Goal: Communication & Community: Answer question/provide support

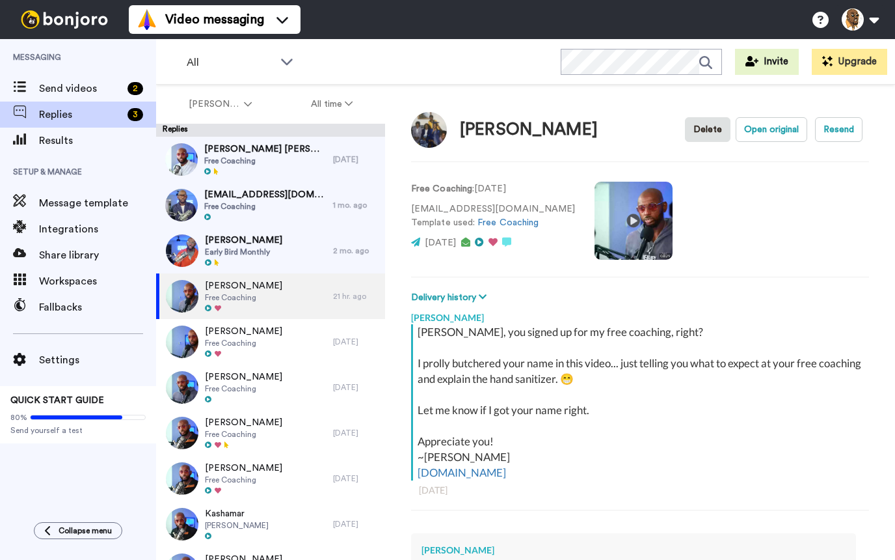
scroll to position [1184, 0]
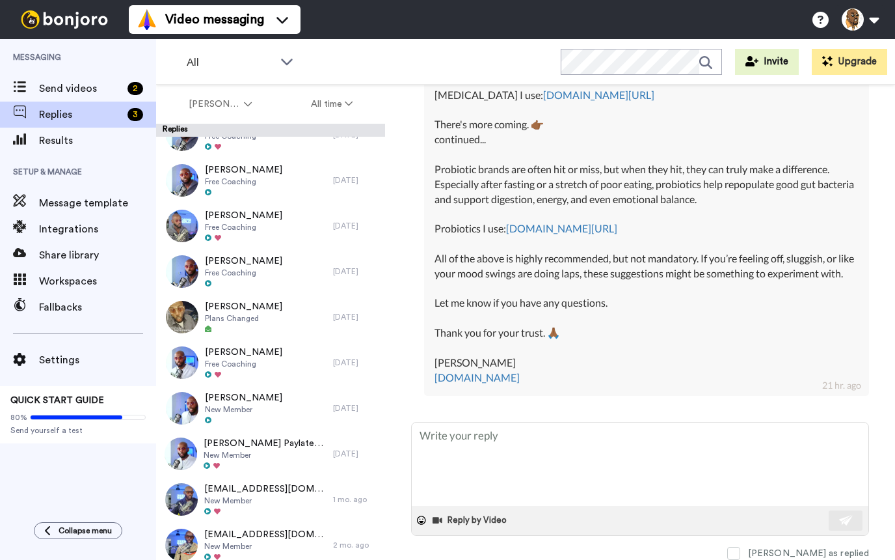
type textarea "x"
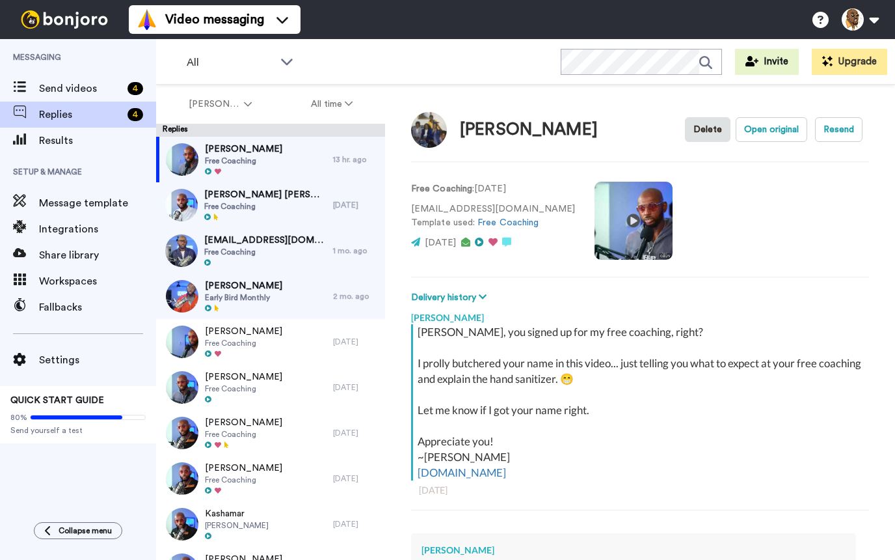
type textarea "x"
click at [86, 83] on span "Send videos" at bounding box center [80, 89] width 83 height 16
